Goal: Task Accomplishment & Management: Complete application form

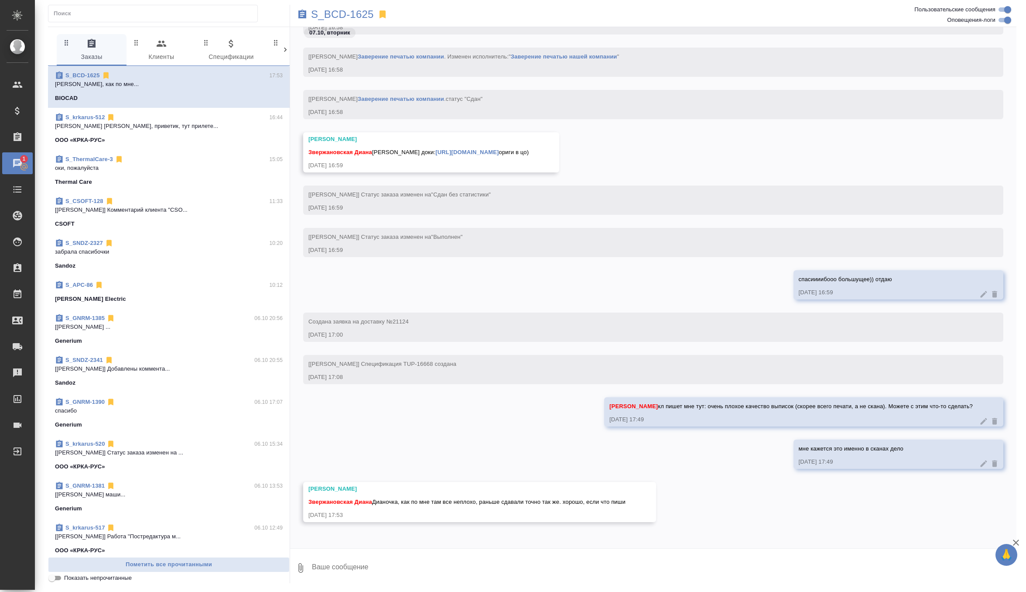
scroll to position [18269, 0]
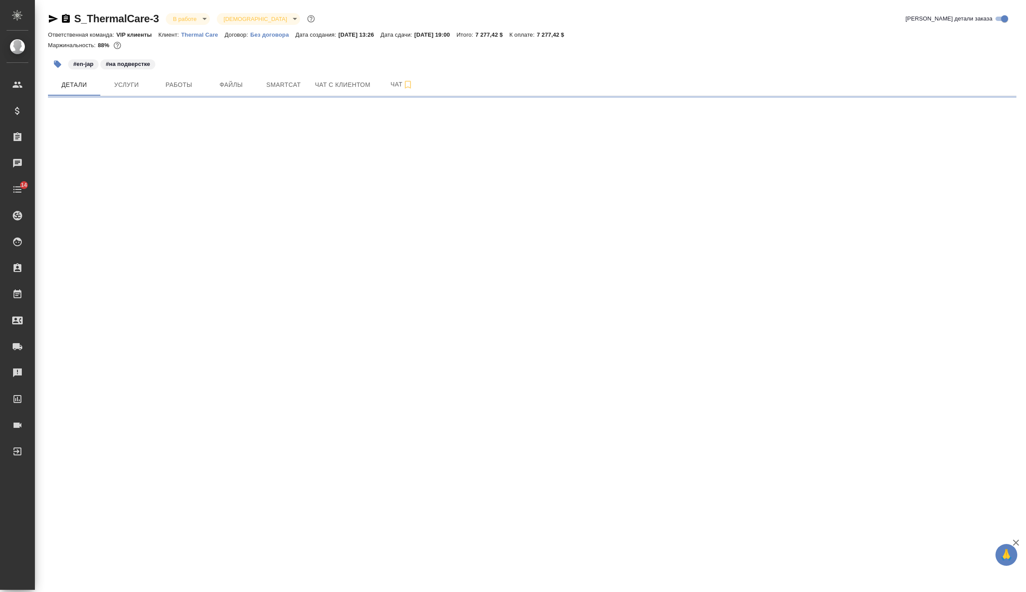
select select "RU"
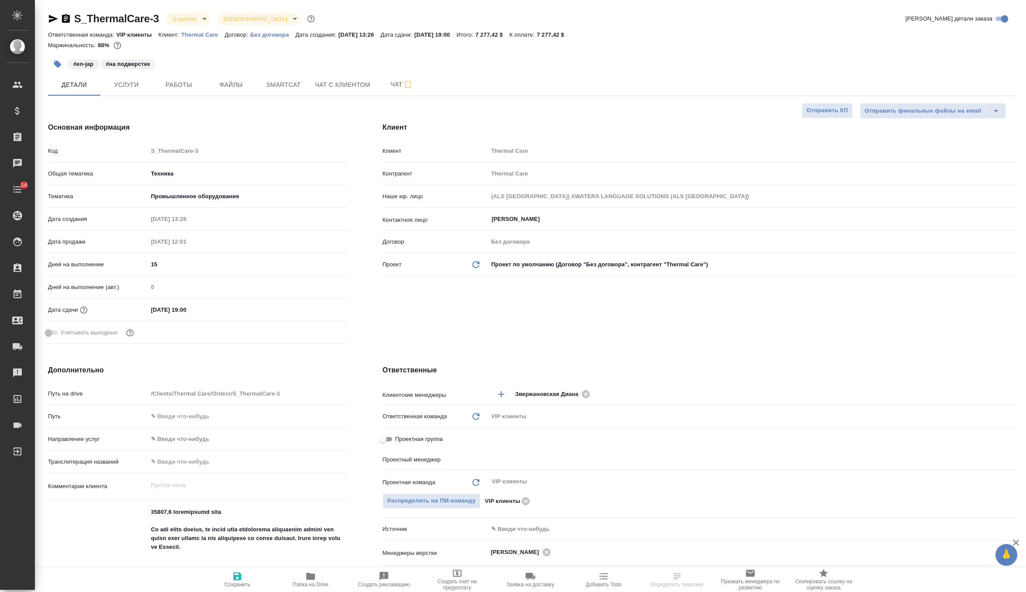
type textarea "x"
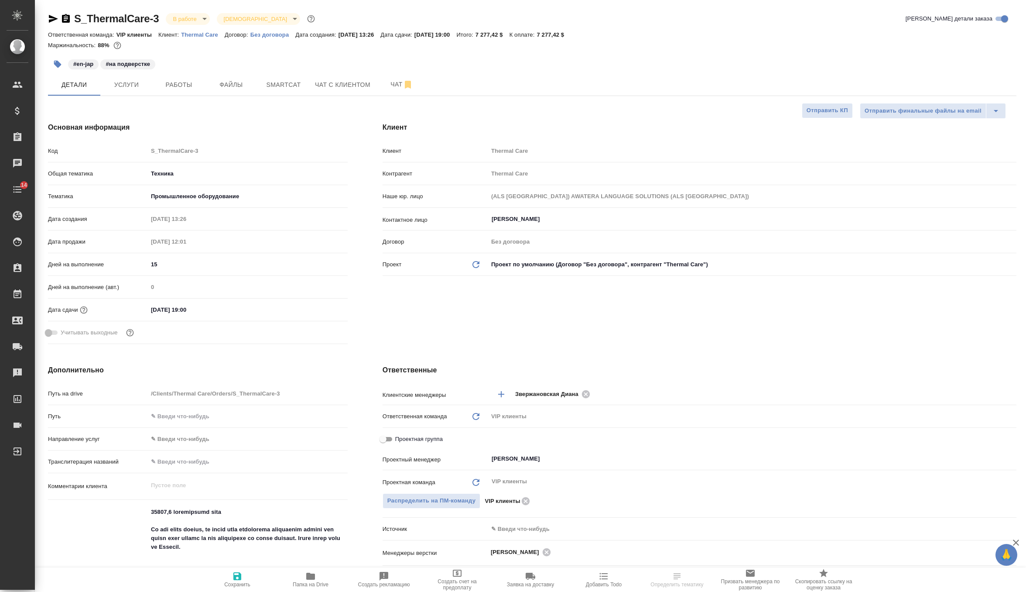
type textarea "x"
type input "[PERSON_NAME]"
click at [296, 578] on span "Папка на Drive" at bounding box center [310, 579] width 63 height 17
type textarea "x"
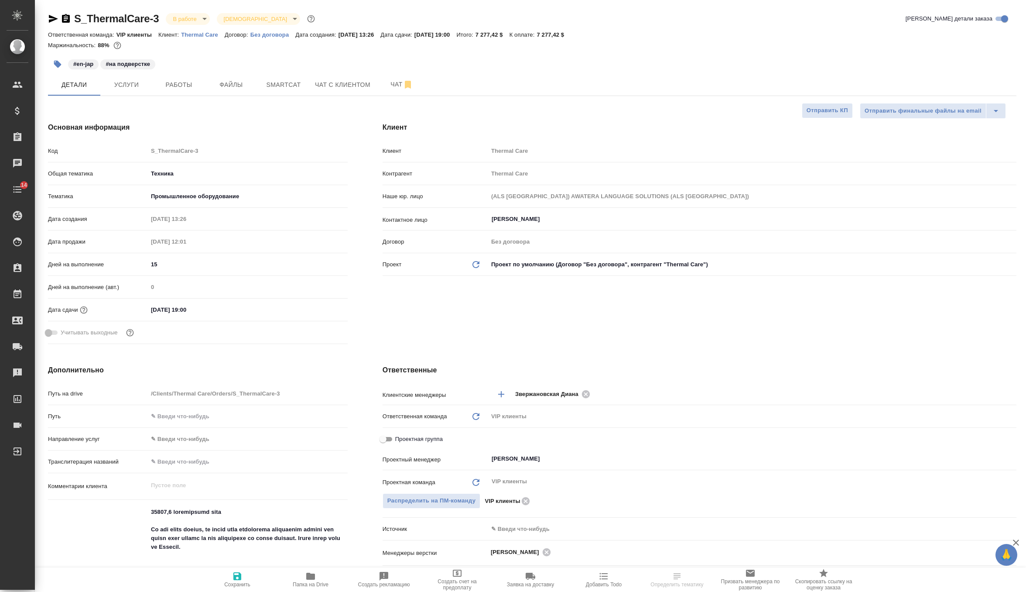
type textarea "x"
select select "RU"
